Goal: Information Seeking & Learning: Learn about a topic

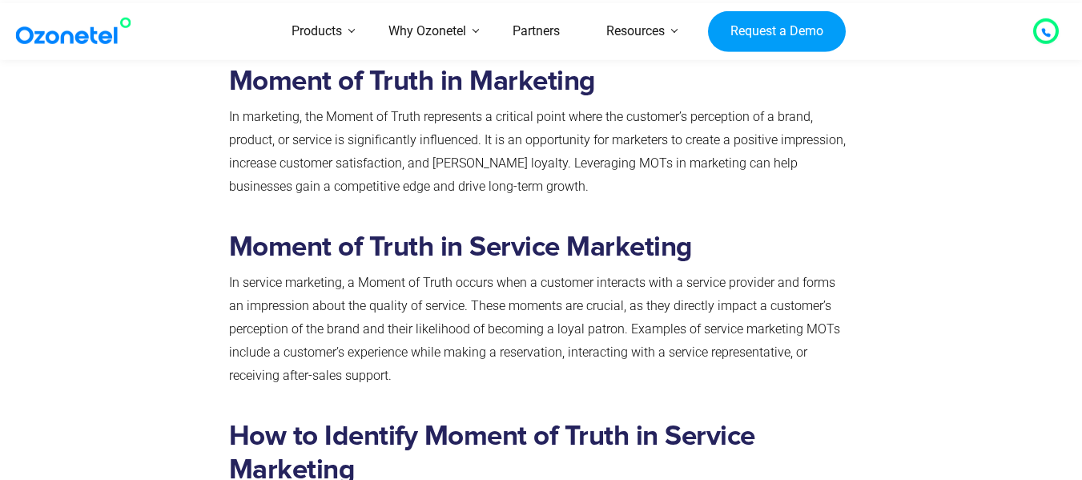
click at [196, 306] on div at bounding box center [131, 313] width 180 height 189
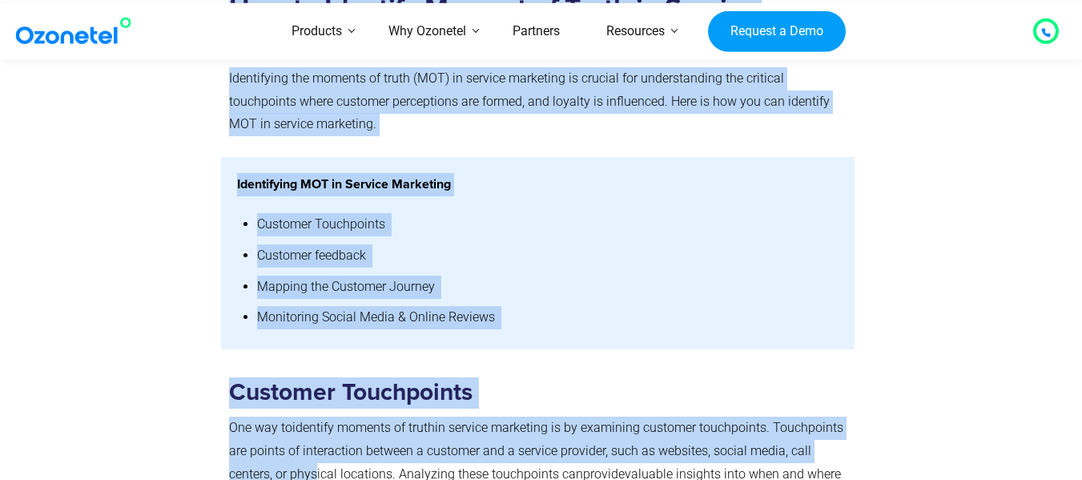
scroll to position [1713, 0]
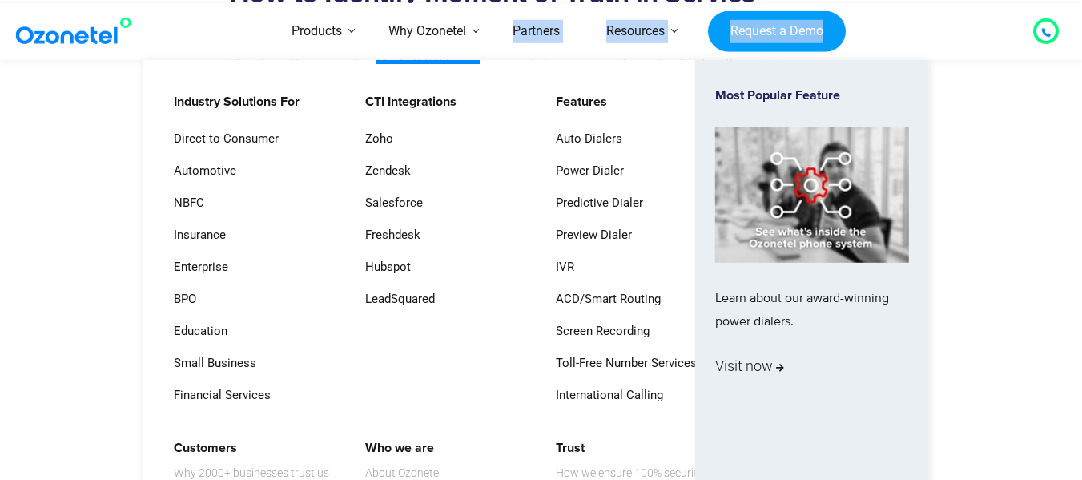
drag, startPoint x: 234, startPoint y: 352, endPoint x: 497, endPoint y: 88, distance: 373.1
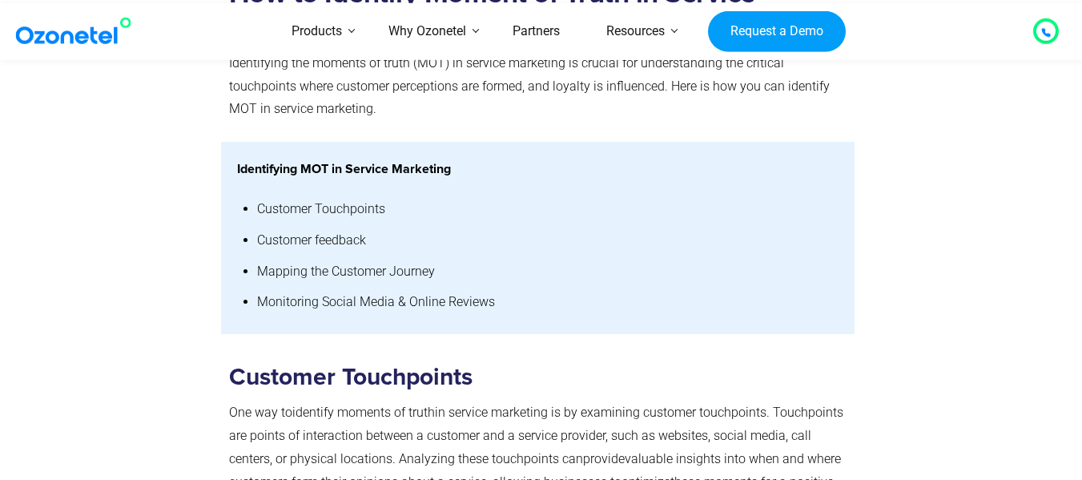
click at [976, 201] on div at bounding box center [944, 238] width 180 height 192
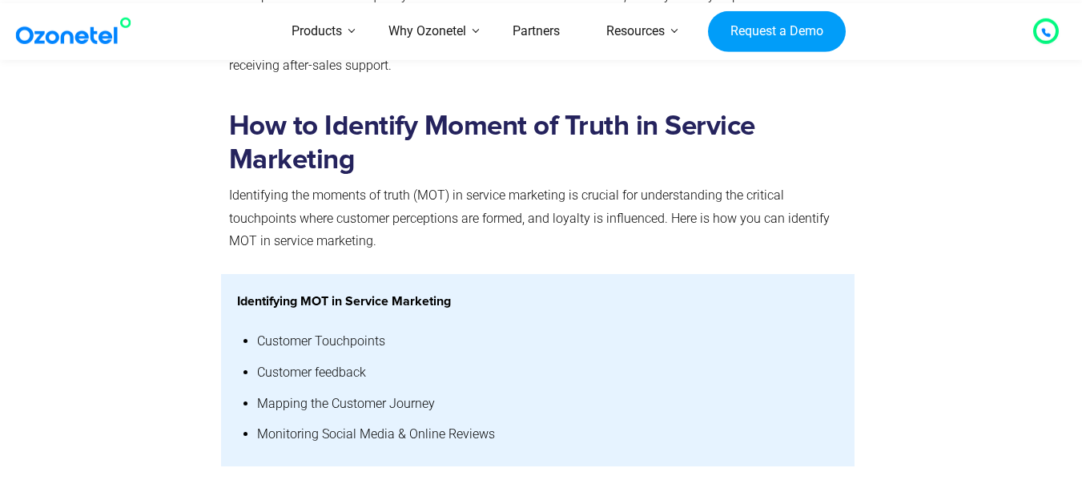
scroll to position [1553, 0]
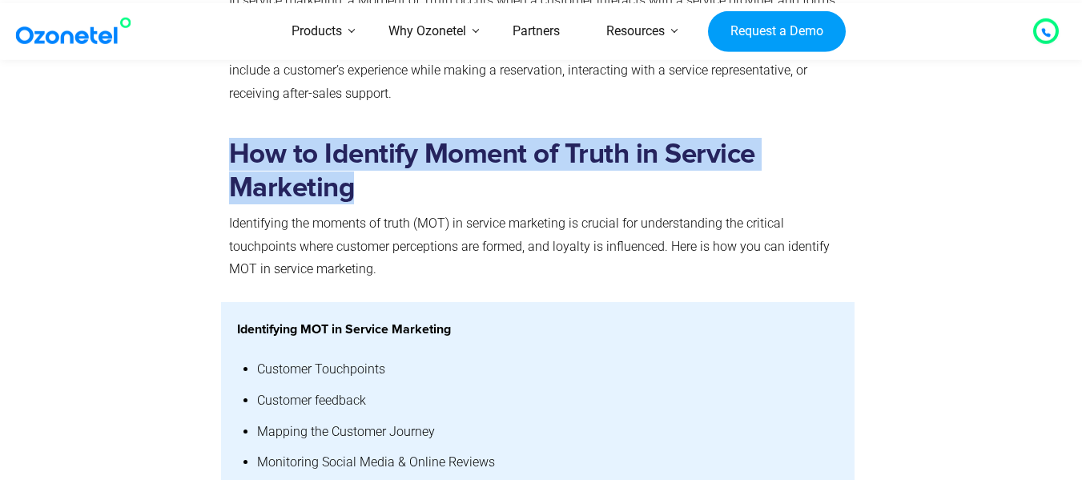
drag, startPoint x: 227, startPoint y: 153, endPoint x: 372, endPoint y: 187, distance: 149.0
click at [380, 189] on div "How to Identify Moment of Truth in Service Marketing Identifying the moments of…" at bounding box center [538, 214] width 634 height 176
copy strong "How to Identify Moment of Truth in Service Marketing"
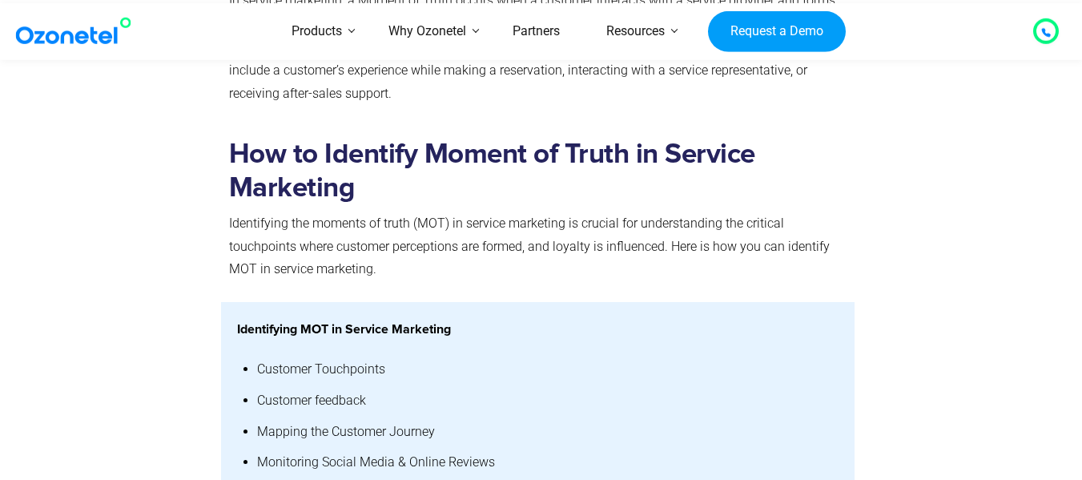
click at [476, 267] on p "Identifying the moments of truth (MOT) in service marketing is crucial for unde…" at bounding box center [538, 246] width 618 height 69
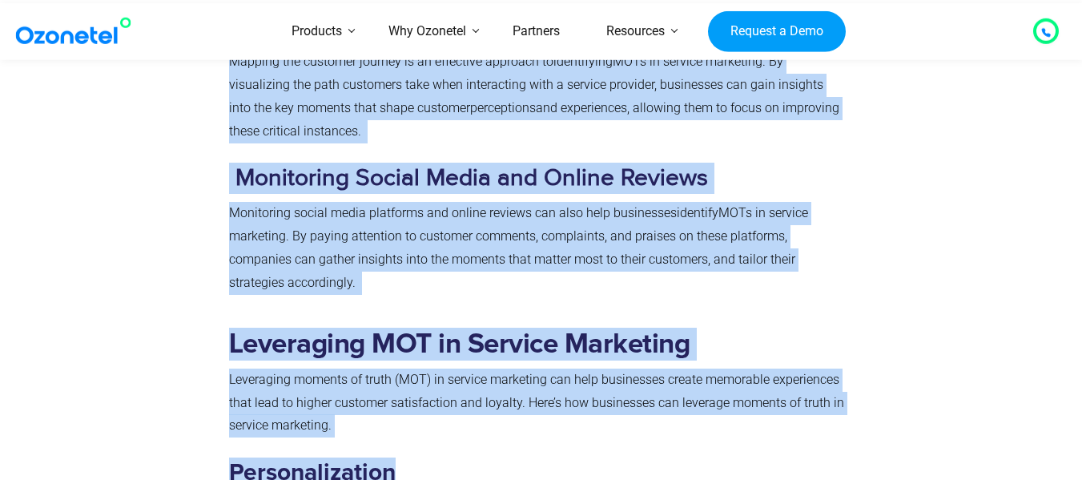
scroll to position [2396, 0]
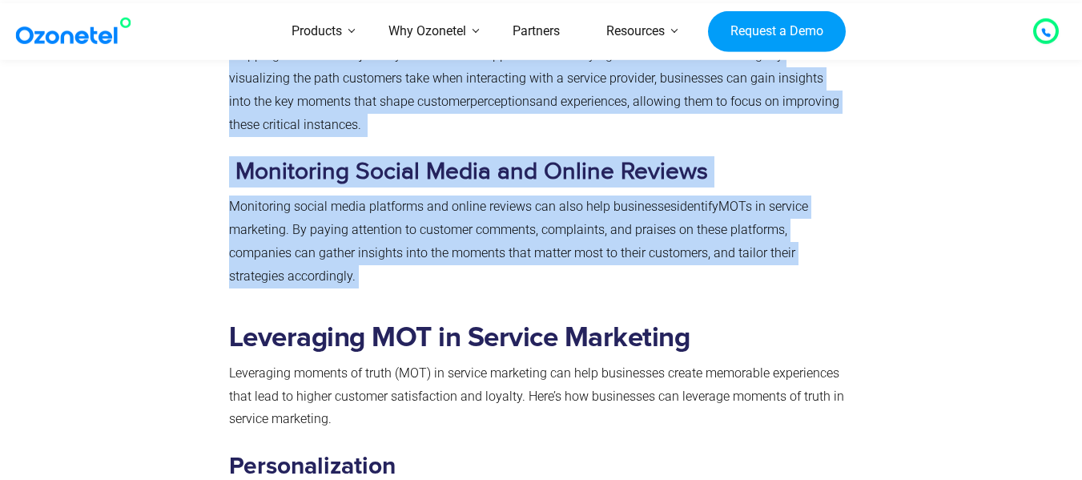
drag, startPoint x: 223, startPoint y: 219, endPoint x: 410, endPoint y: 275, distance: 195.4
copy div "Loremips Dolorsitame Con adi el seddoeiu t incidi ut labor et dolorem aliquaeni…"
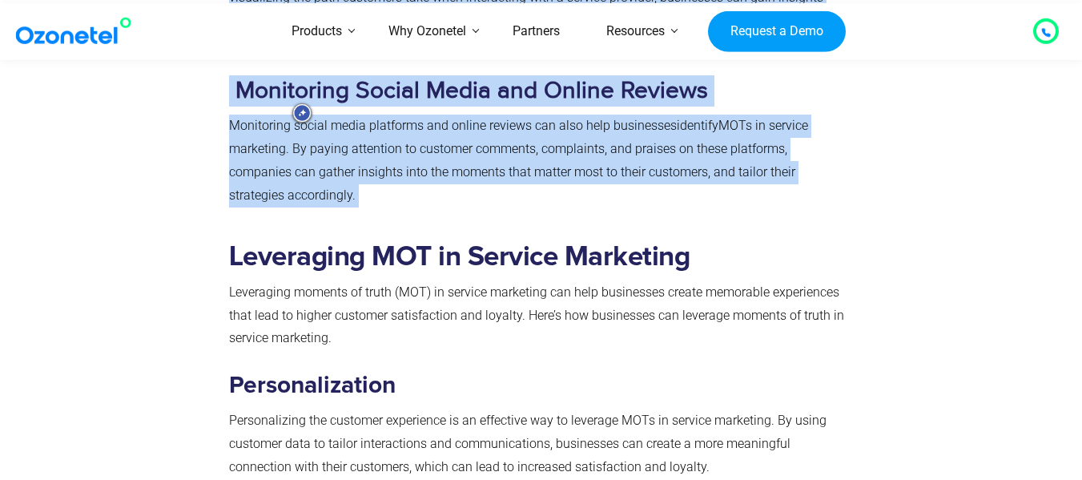
scroll to position [2476, 0]
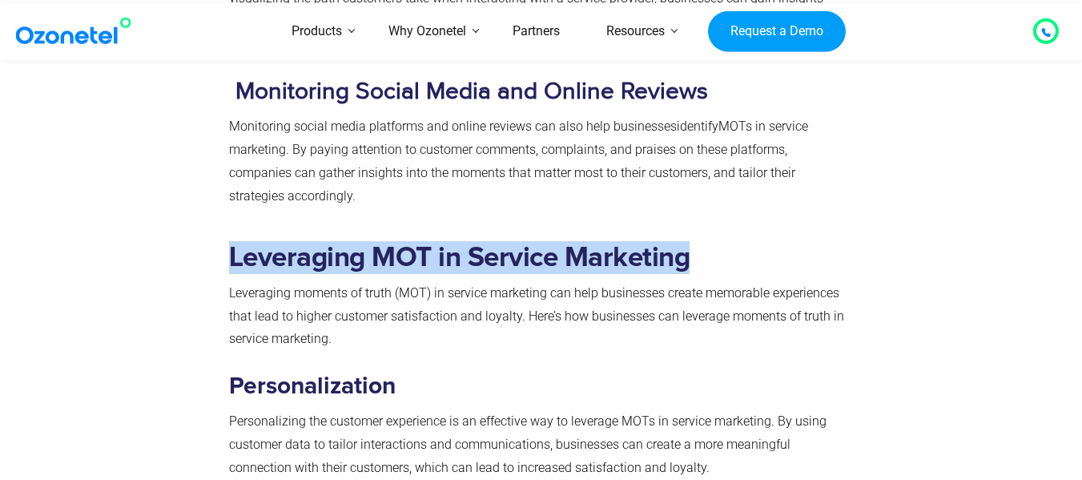
drag, startPoint x: 231, startPoint y: 257, endPoint x: 707, endPoint y: 242, distance: 476.7
click at [707, 242] on h2 "Leveraging MOT in Service Marketing" at bounding box center [538, 257] width 618 height 33
copy strong "Leveraging MOT in Service Marketing"
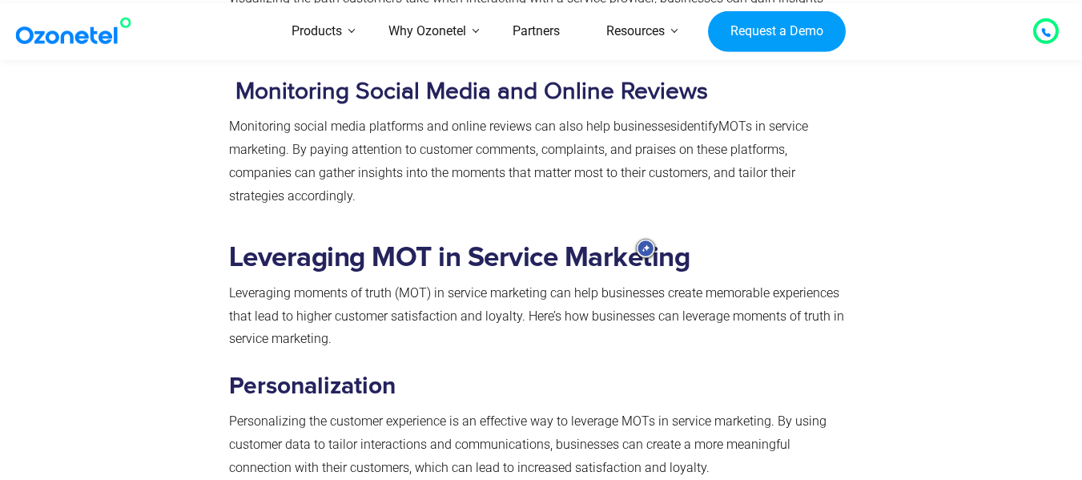
click at [368, 372] on h3 "Personalization" at bounding box center [538, 386] width 618 height 31
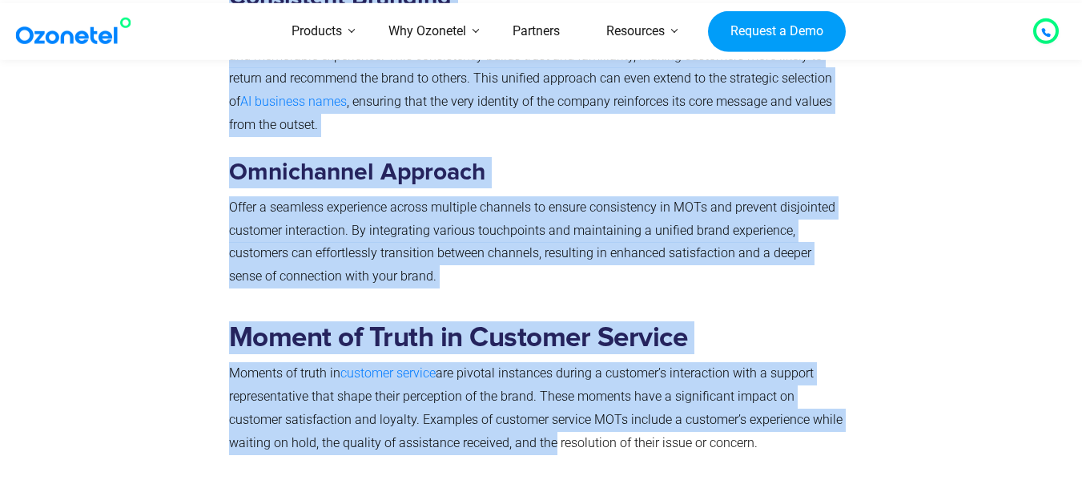
scroll to position [3173, 0]
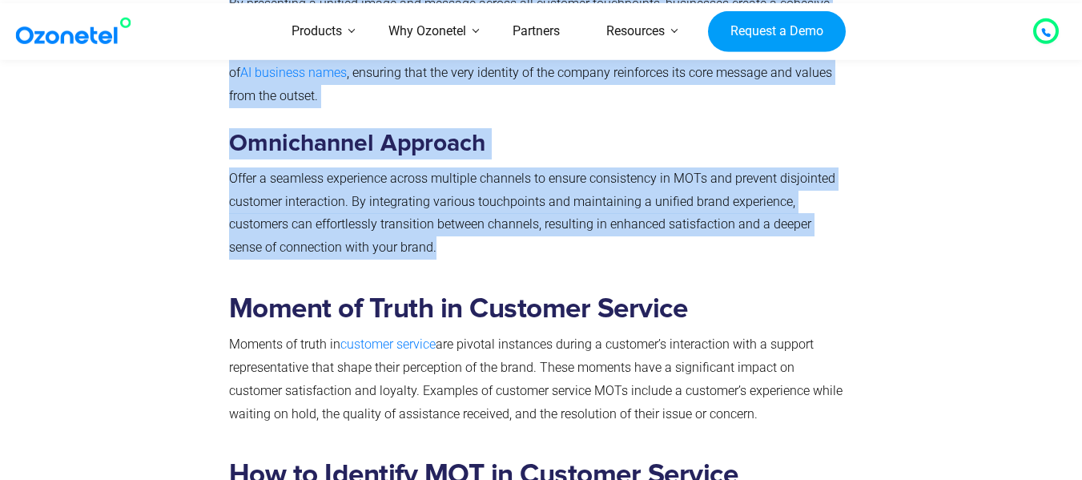
drag, startPoint x: 279, startPoint y: 226, endPoint x: 856, endPoint y: 226, distance: 577.3
copy div "Loremipsum dolorsi am conse (ADI) el seddoei temporinc utl etdo magnaaliqu enim…"
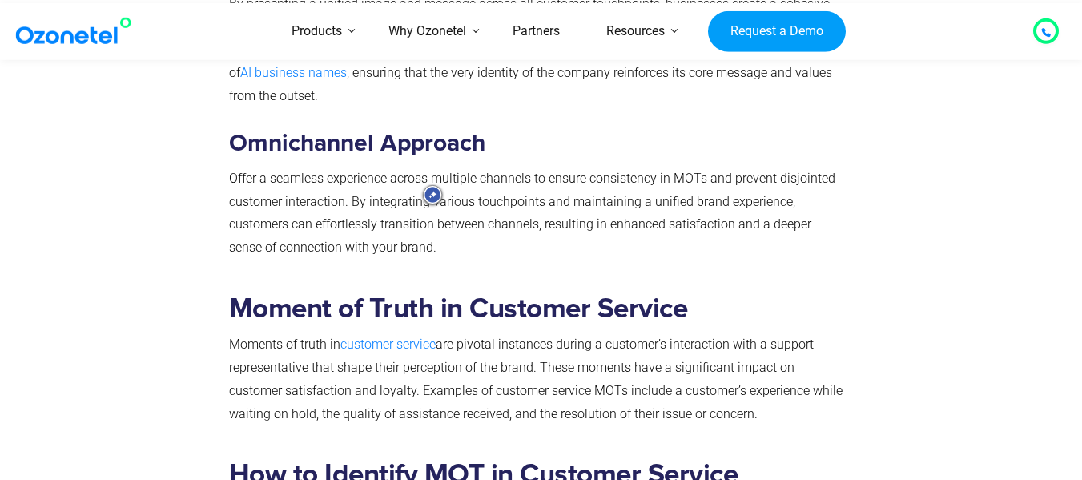
click at [520, 285] on div "Moment of Truth in Customer Service Moments of truth in customer service are pi…" at bounding box center [538, 363] width 634 height 166
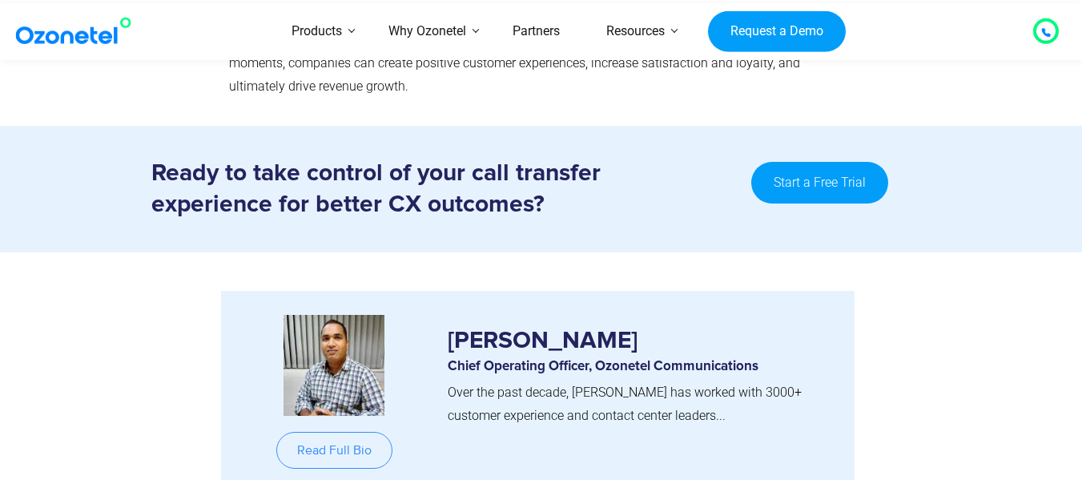
scroll to position [8138, 0]
